Goal: Task Accomplishment & Management: Use online tool/utility

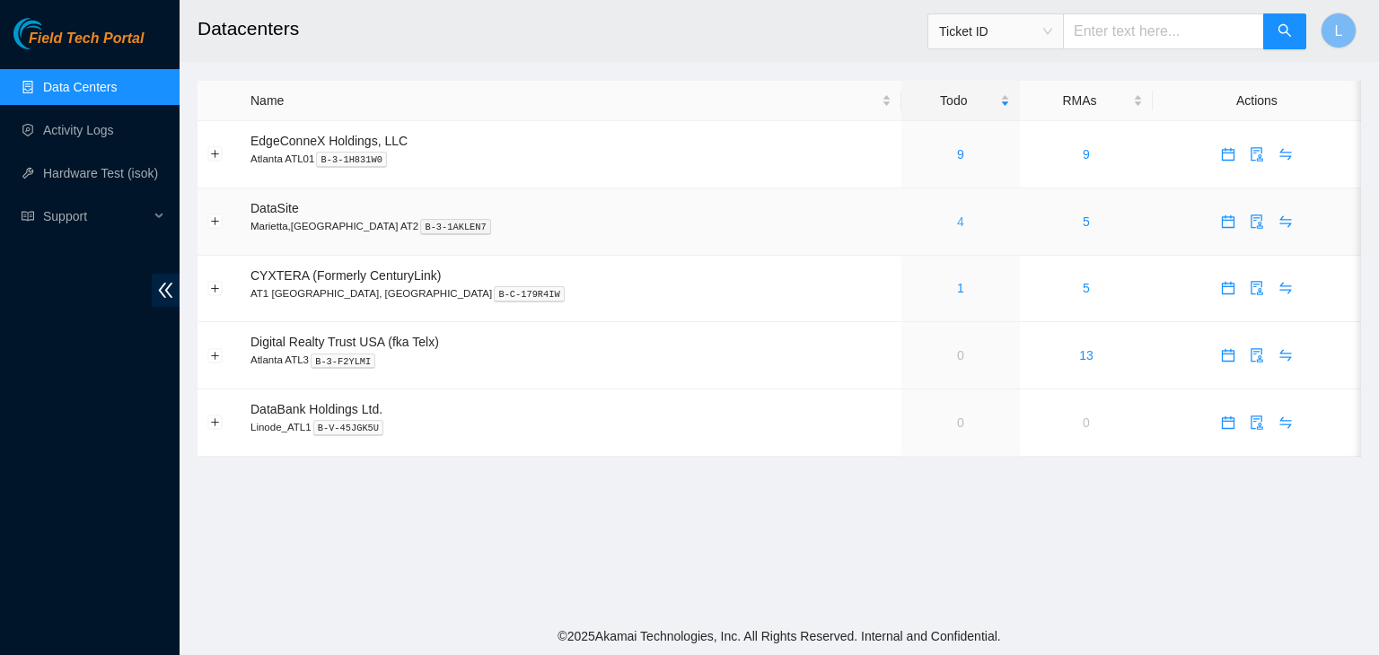
click at [957, 225] on link "4" at bounding box center [960, 222] width 7 height 14
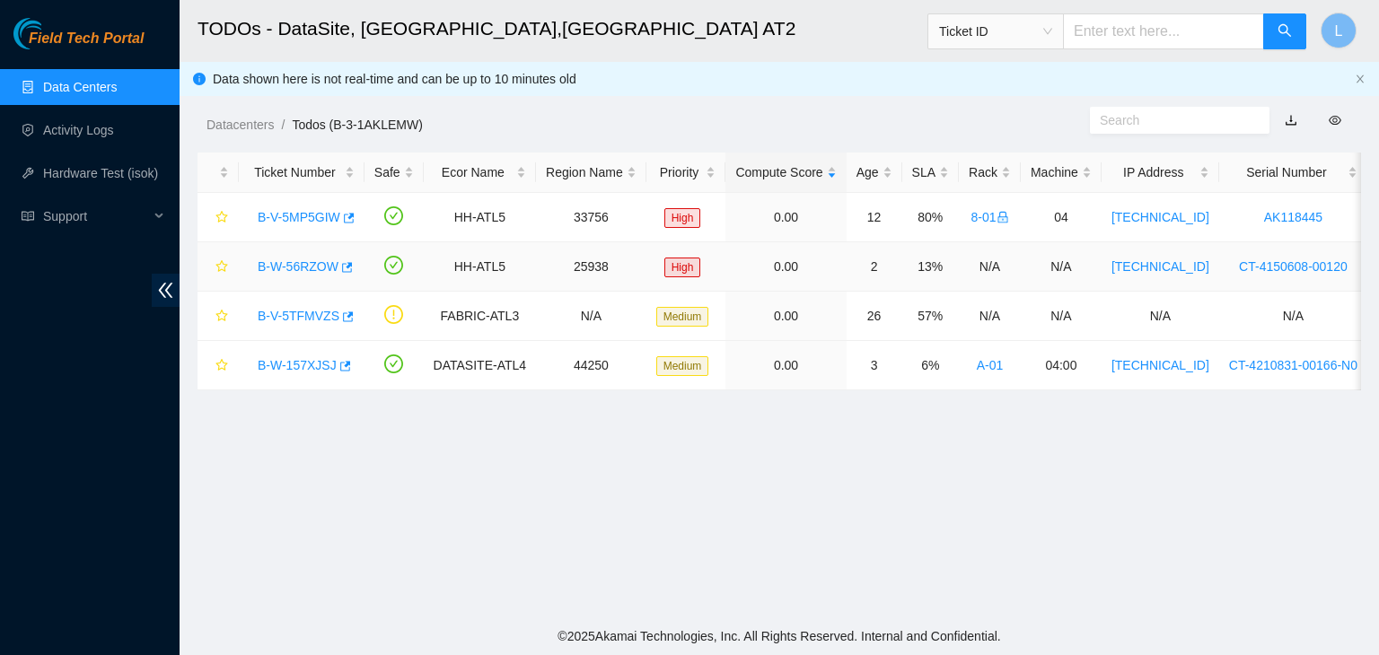
click at [304, 268] on link "B-W-56RZOW" at bounding box center [298, 266] width 81 height 14
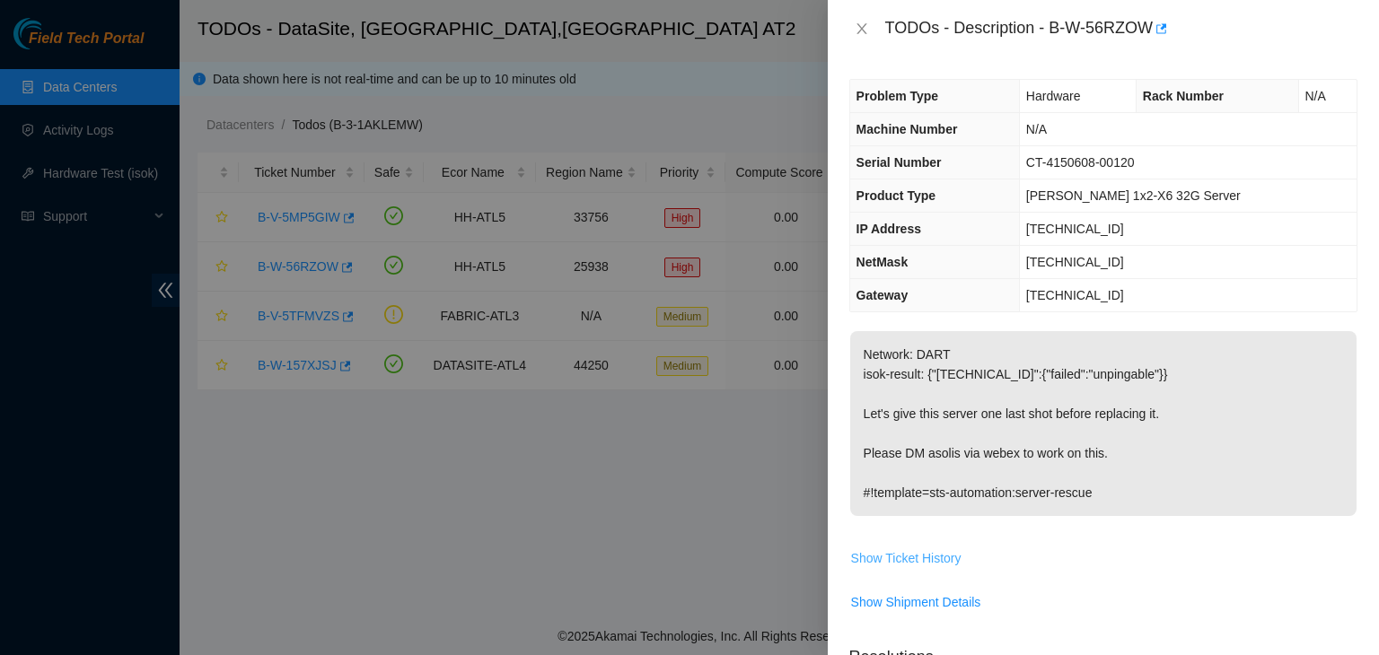
click at [937, 558] on span "Show Ticket History" at bounding box center [906, 558] width 110 height 20
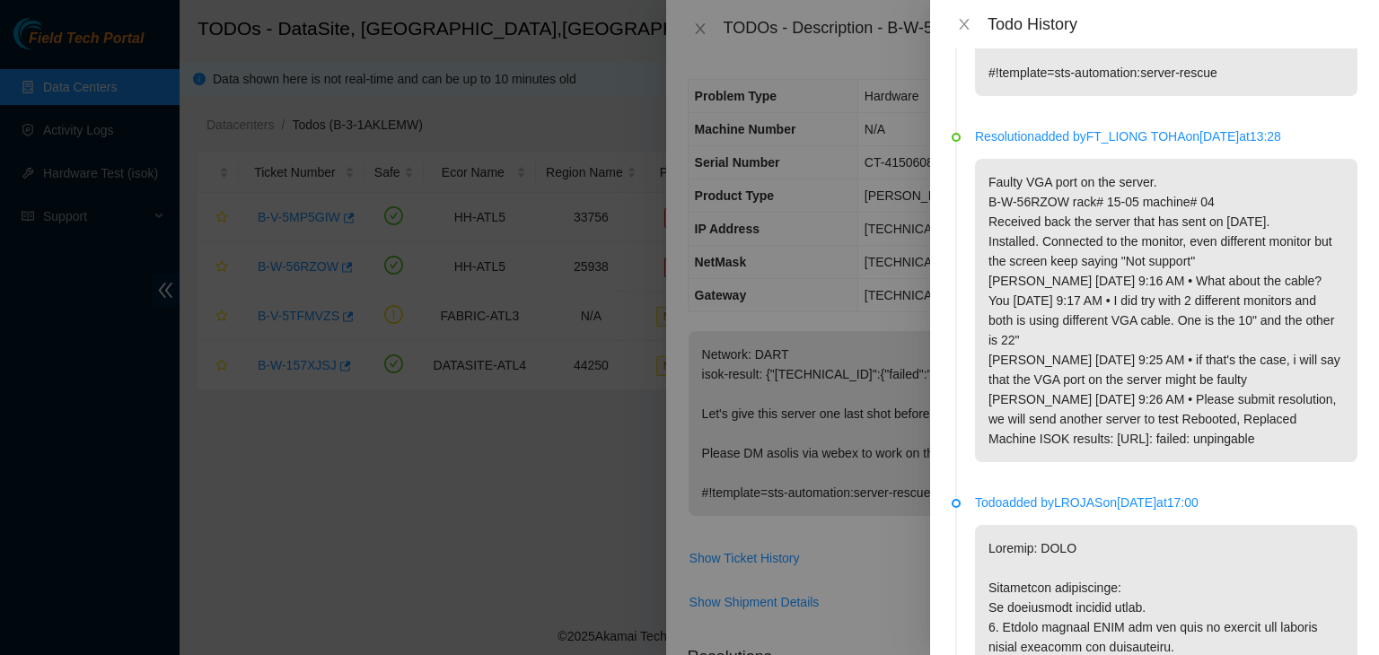
scroll to position [180, 0]
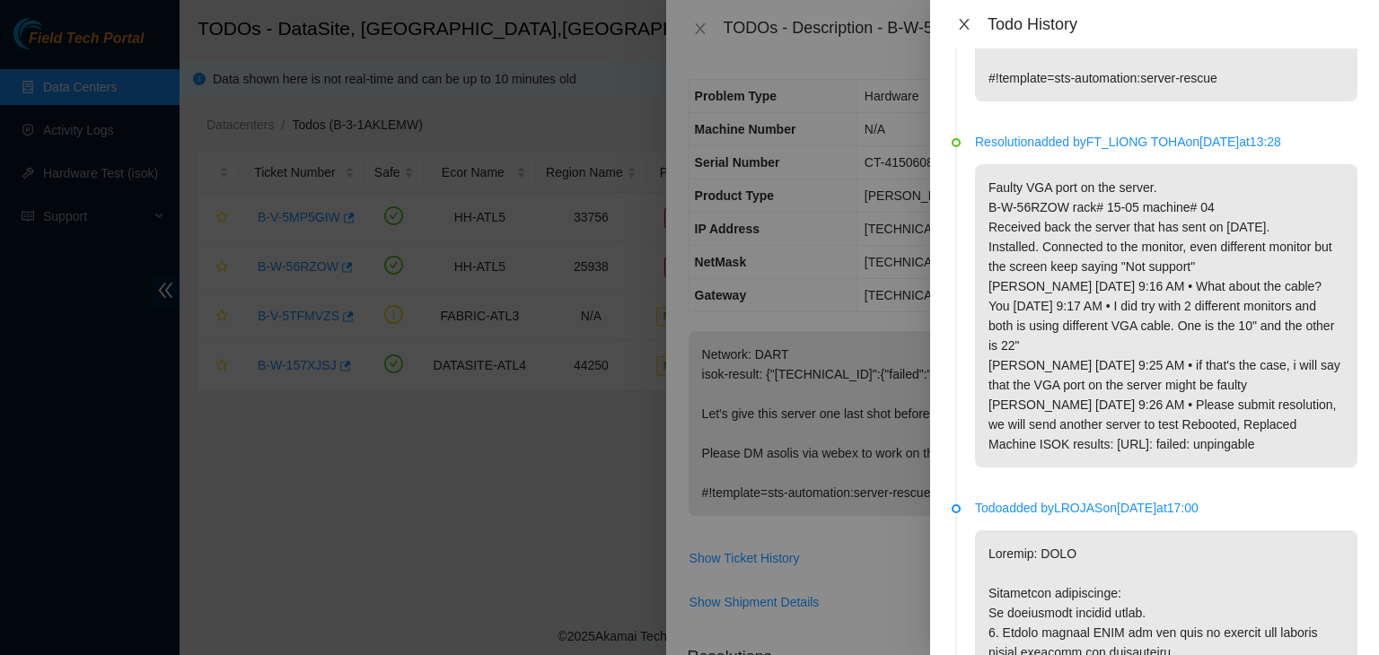
click at [964, 29] on icon "close" at bounding box center [964, 24] width 14 height 14
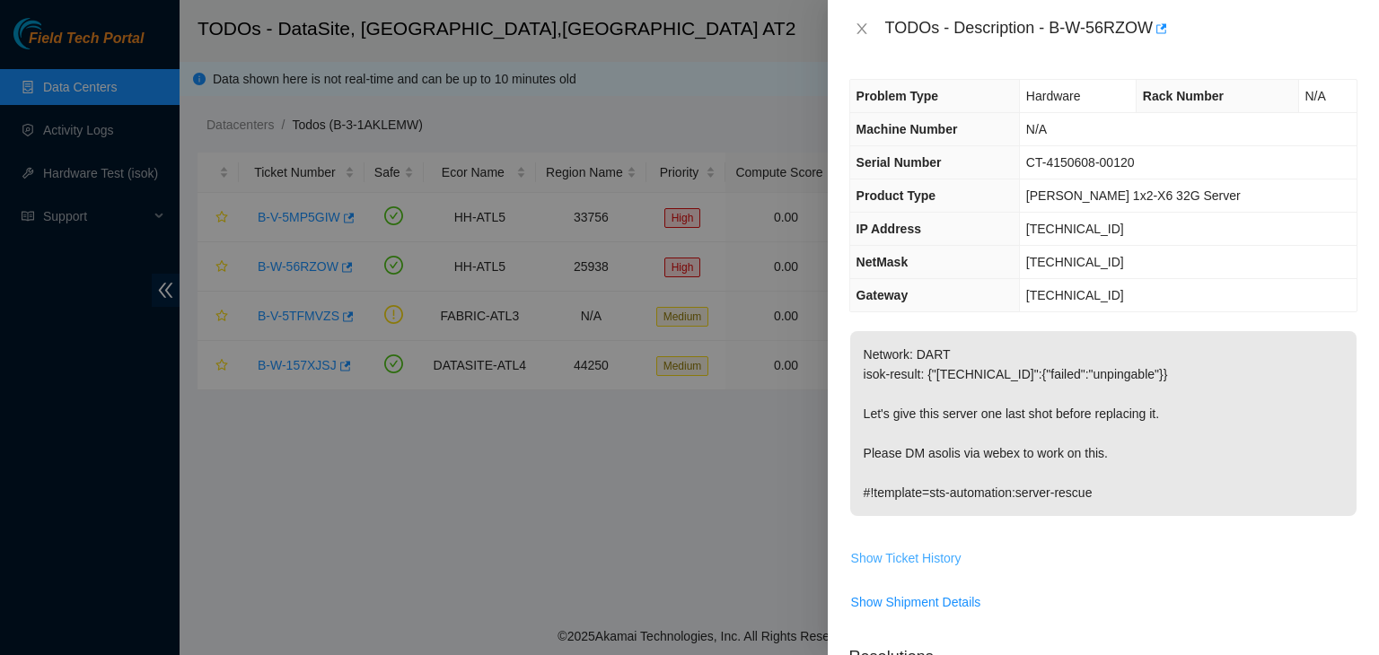
click at [916, 557] on span "Show Ticket History" at bounding box center [906, 558] width 110 height 20
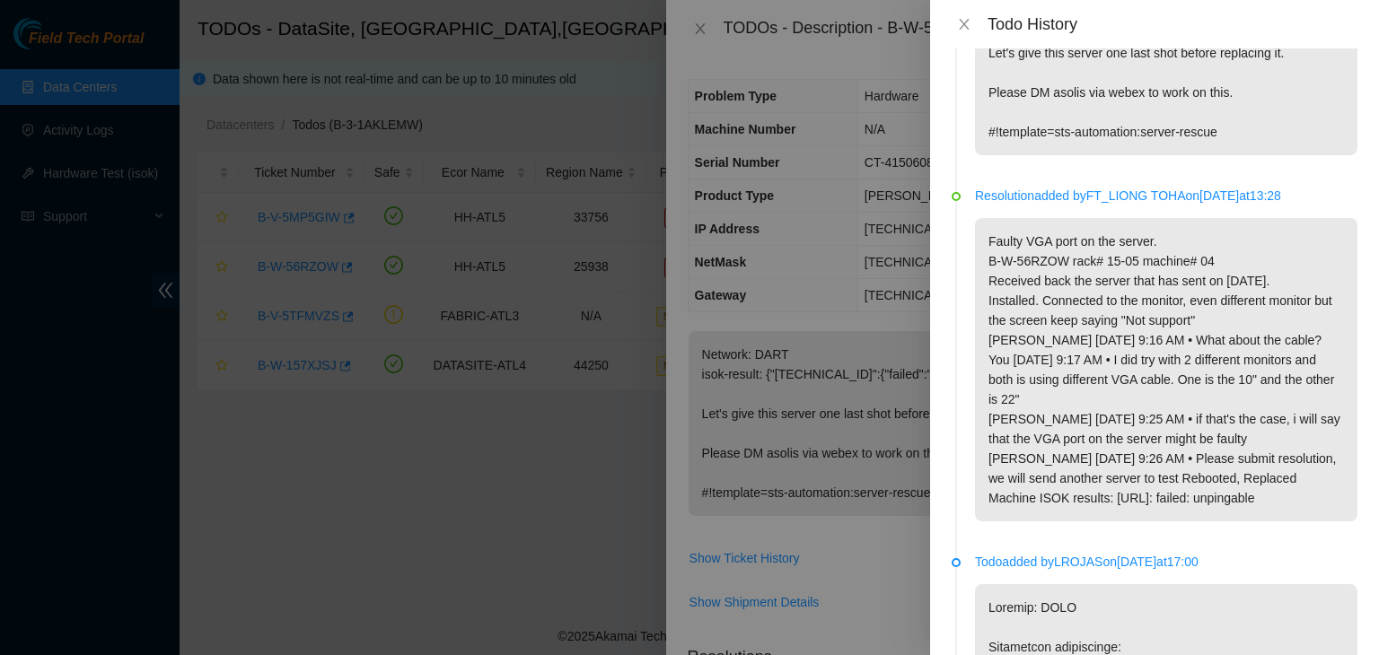
scroll to position [0, 0]
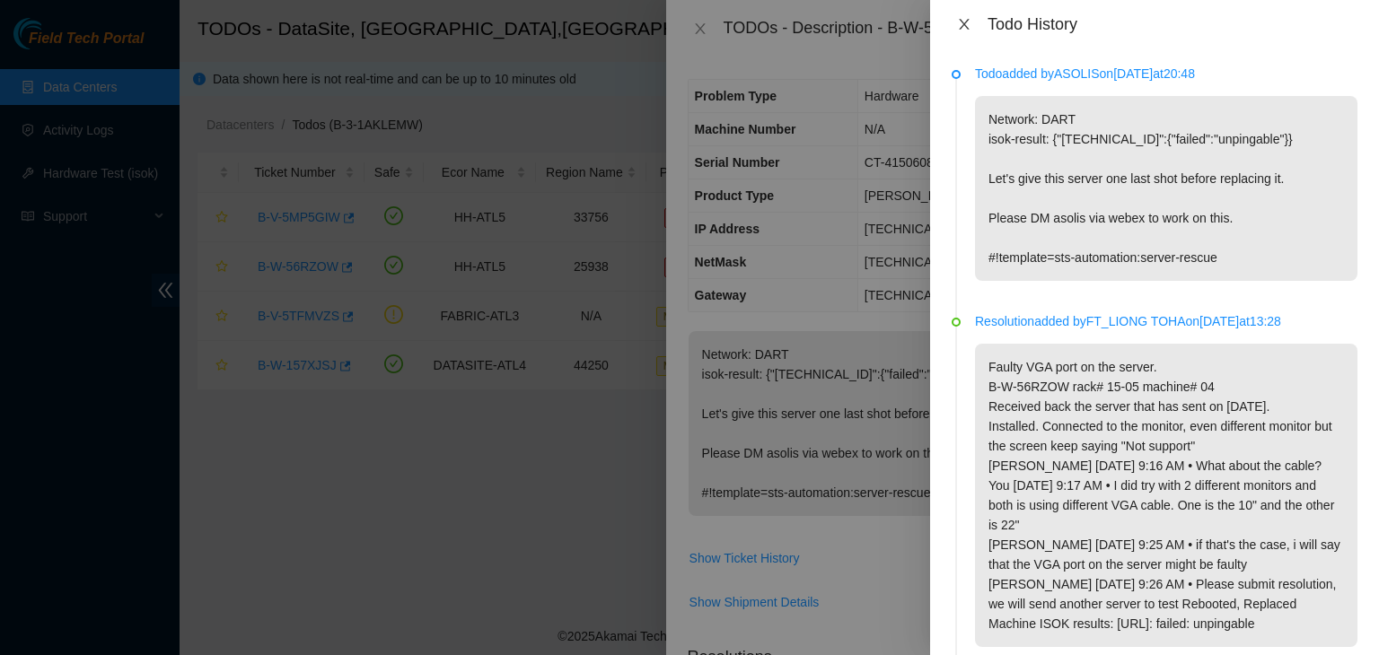
click at [966, 20] on icon "close" at bounding box center [964, 24] width 14 height 14
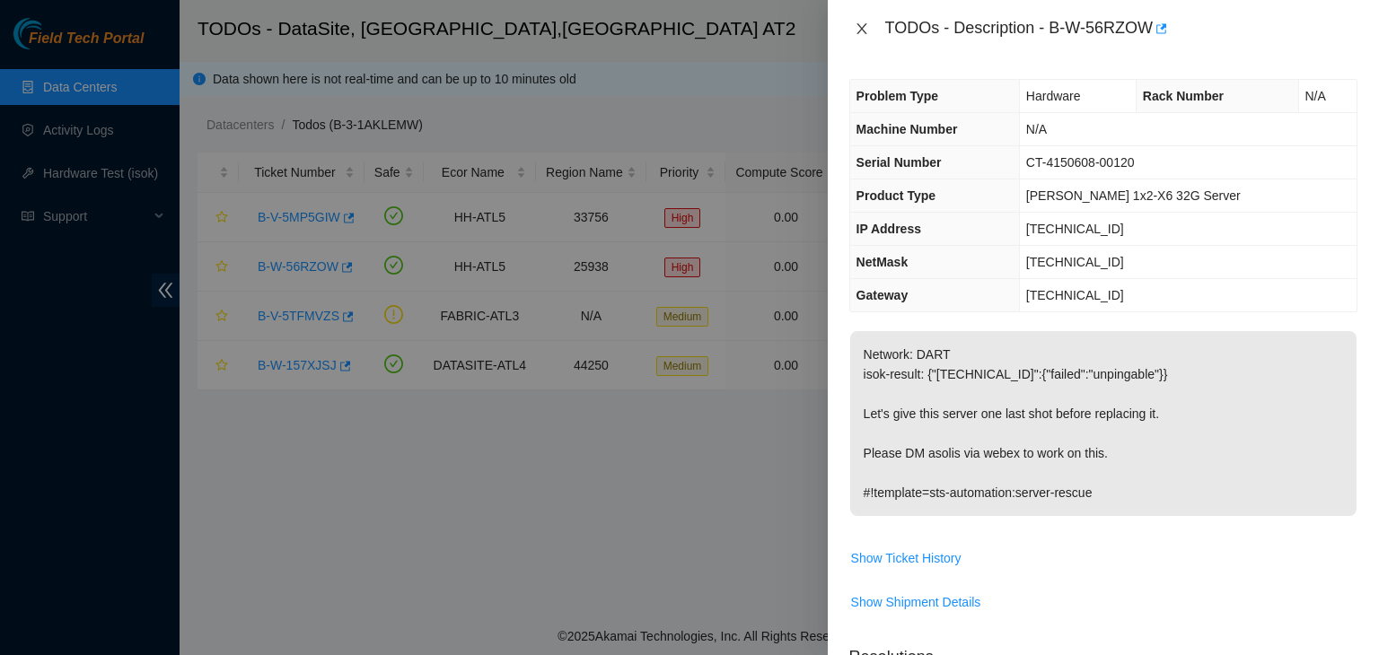
click at [858, 32] on icon "close" at bounding box center [861, 28] width 10 height 11
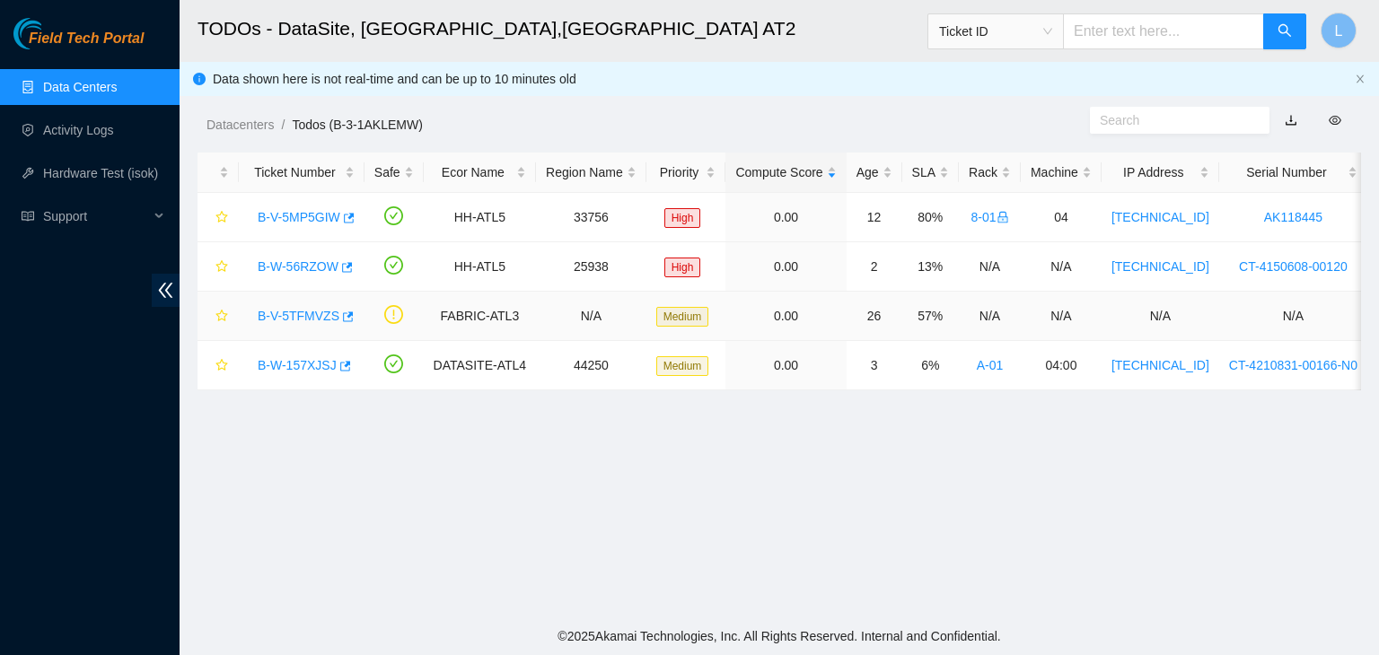
click at [289, 321] on link "B-V-5TFMVZS" at bounding box center [299, 316] width 82 height 14
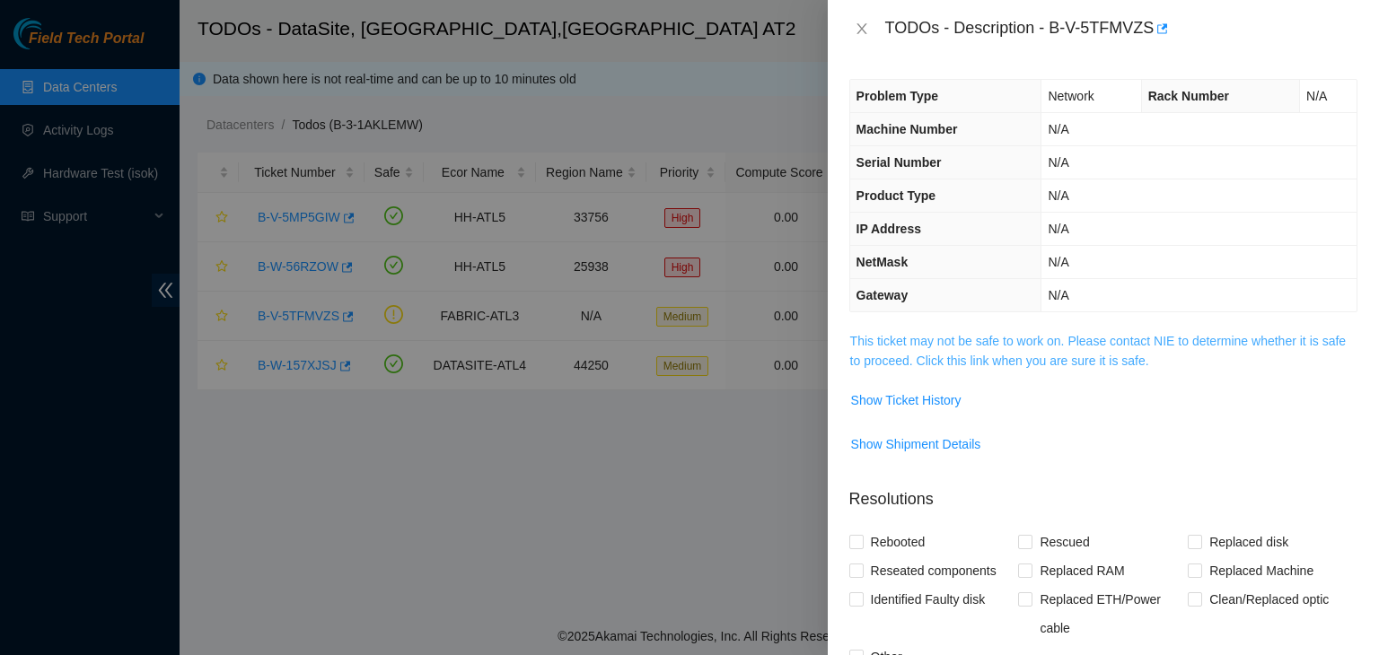
click at [949, 364] on link "This ticket may not be safe to work on. Please contact NIE to determine whether…" at bounding box center [1097, 351] width 495 height 34
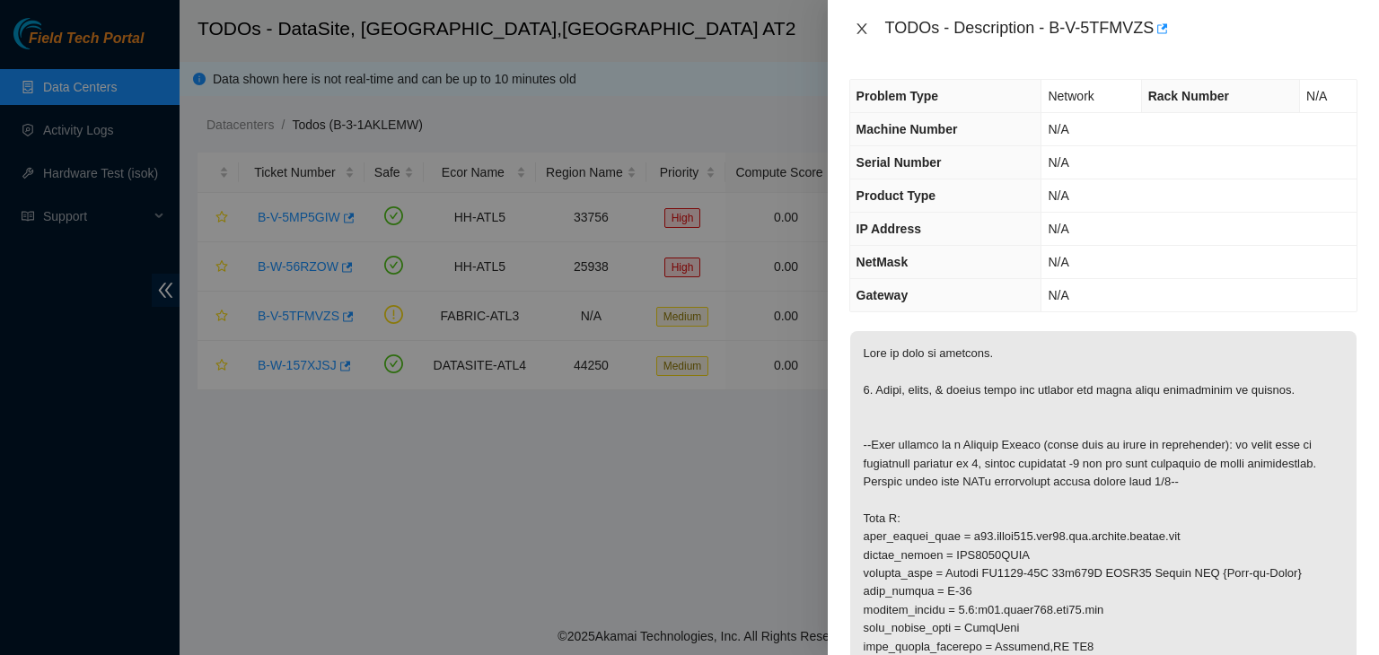
click at [864, 28] on icon "close" at bounding box center [861, 29] width 14 height 14
